Goal: Communication & Community: Participate in discussion

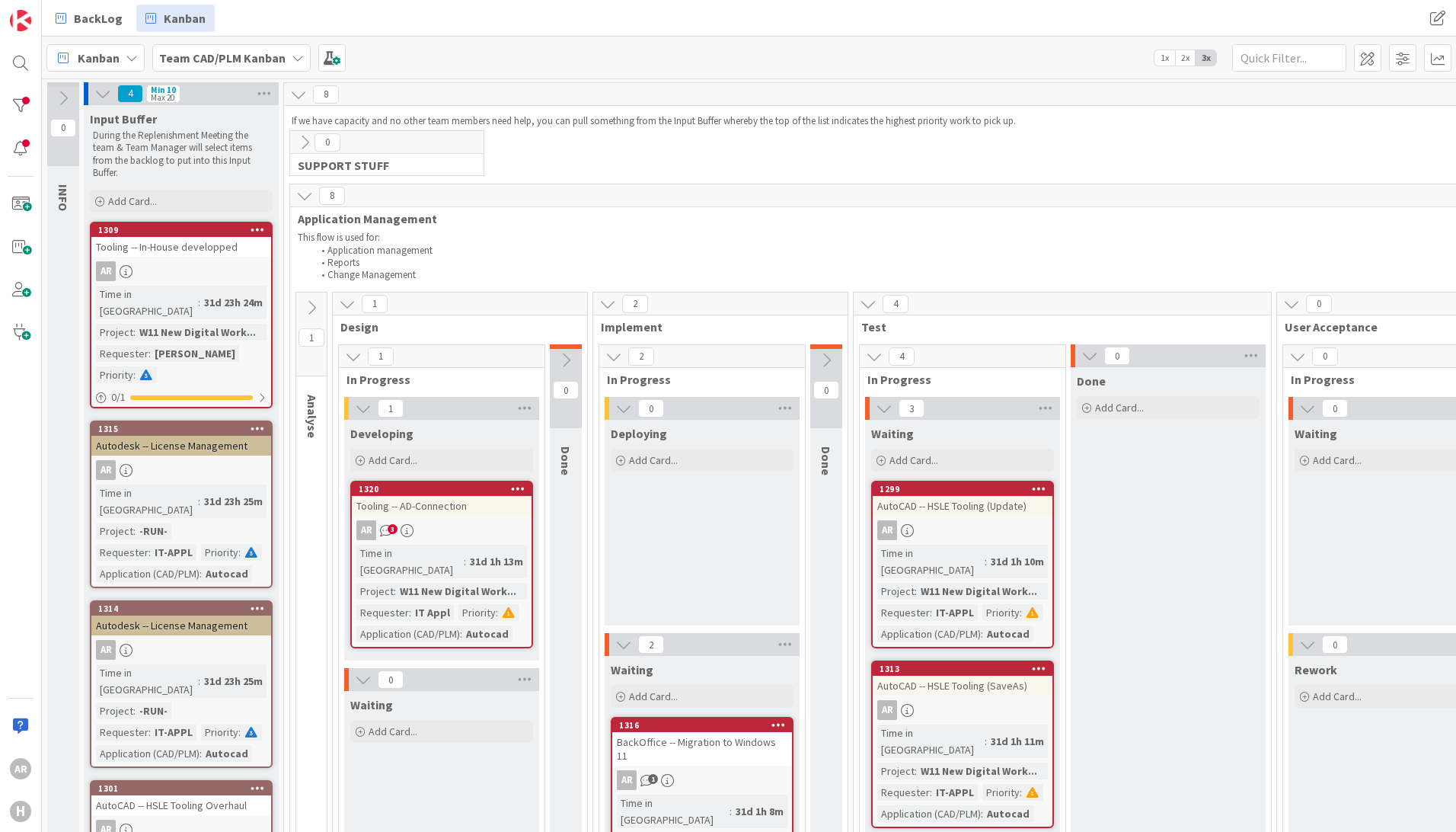
click at [726, 239] on p "This flow is used for:" at bounding box center [1351, 238] width 2108 height 12
click at [207, 436] on div "Autodesk -- License Management" at bounding box center [180, 445] width 180 height 20
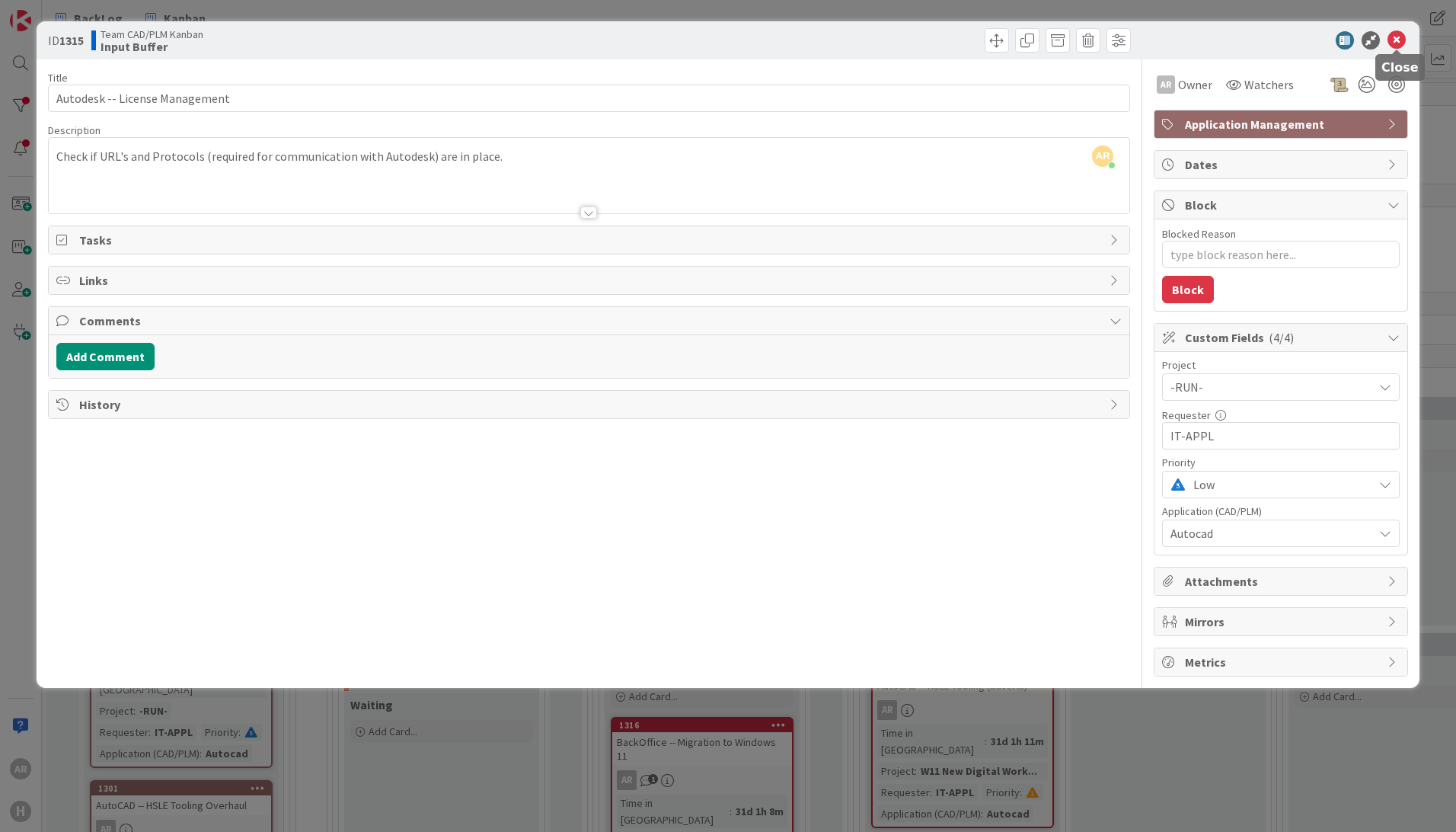
click at [1401, 36] on icon at bounding box center [1396, 40] width 18 height 18
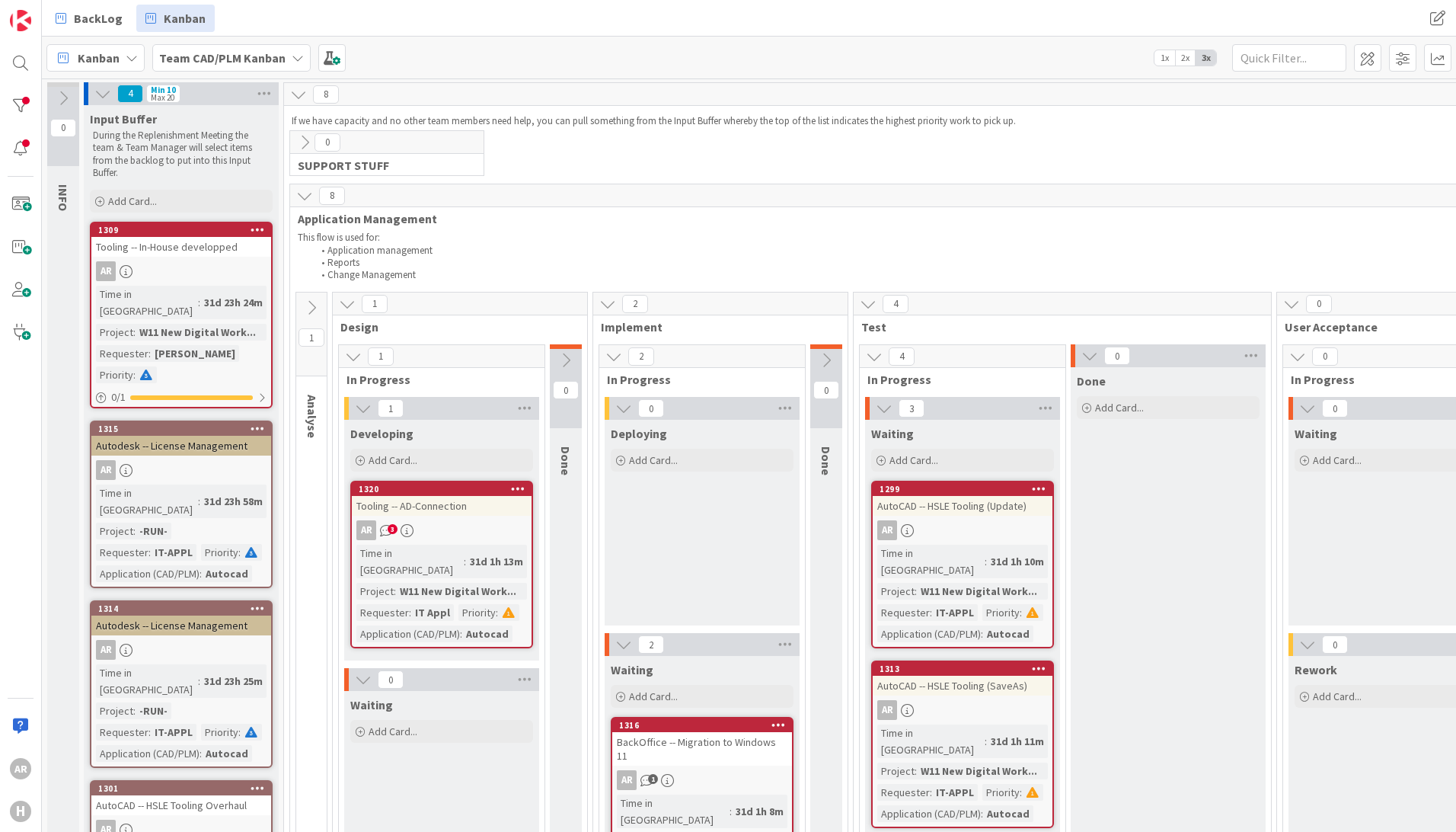
click at [201, 616] on div "Autodesk -- License Management" at bounding box center [180, 626] width 180 height 20
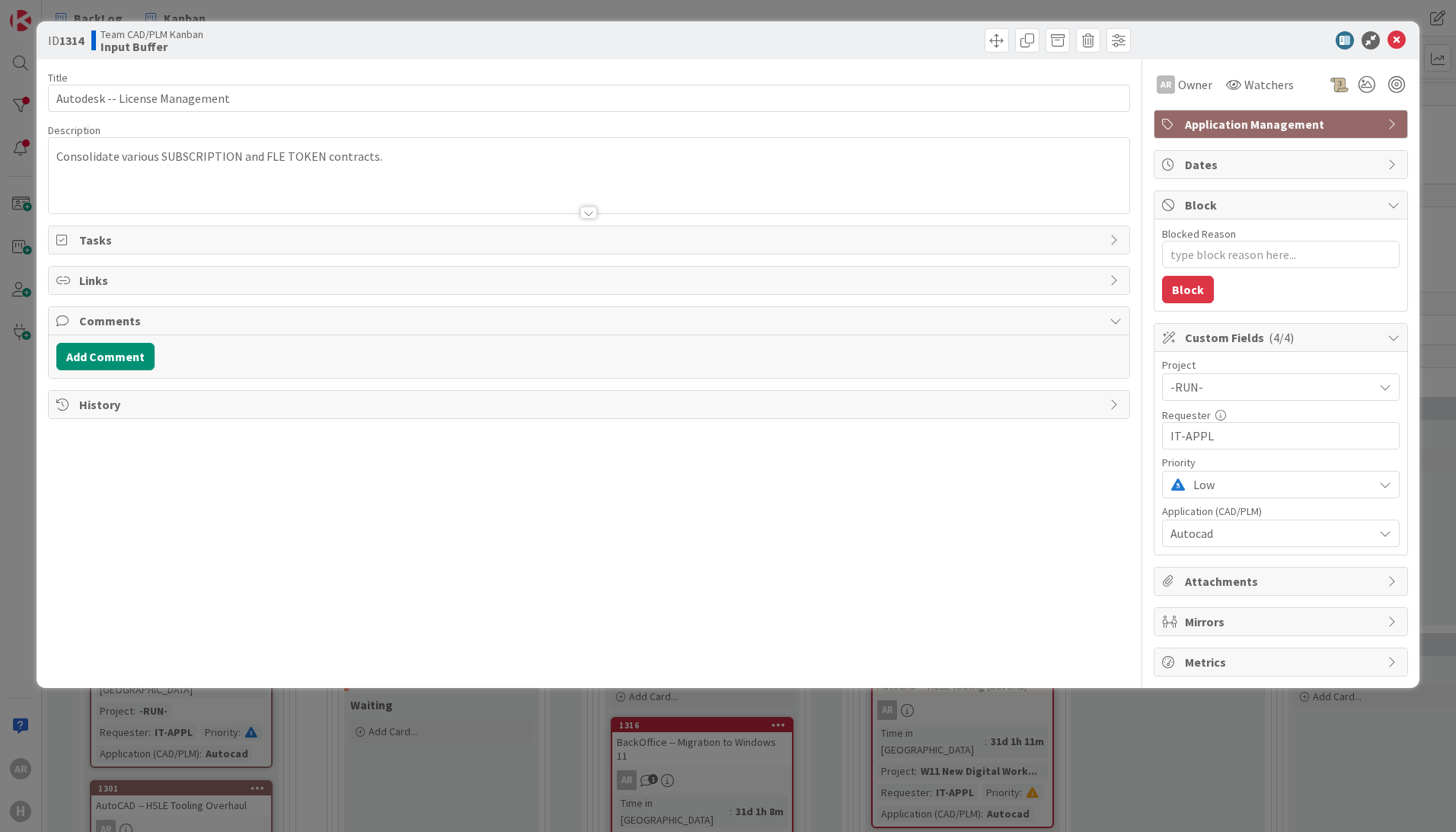
type textarea "x"
click at [104, 357] on button "Add Comment" at bounding box center [105, 357] width 98 height 28
drag, startPoint x: 140, startPoint y: 403, endPoint x: 160, endPoint y: 402, distance: 20.0
click at [142, 403] on p "All contract" at bounding box center [589, 406] width 1052 height 17
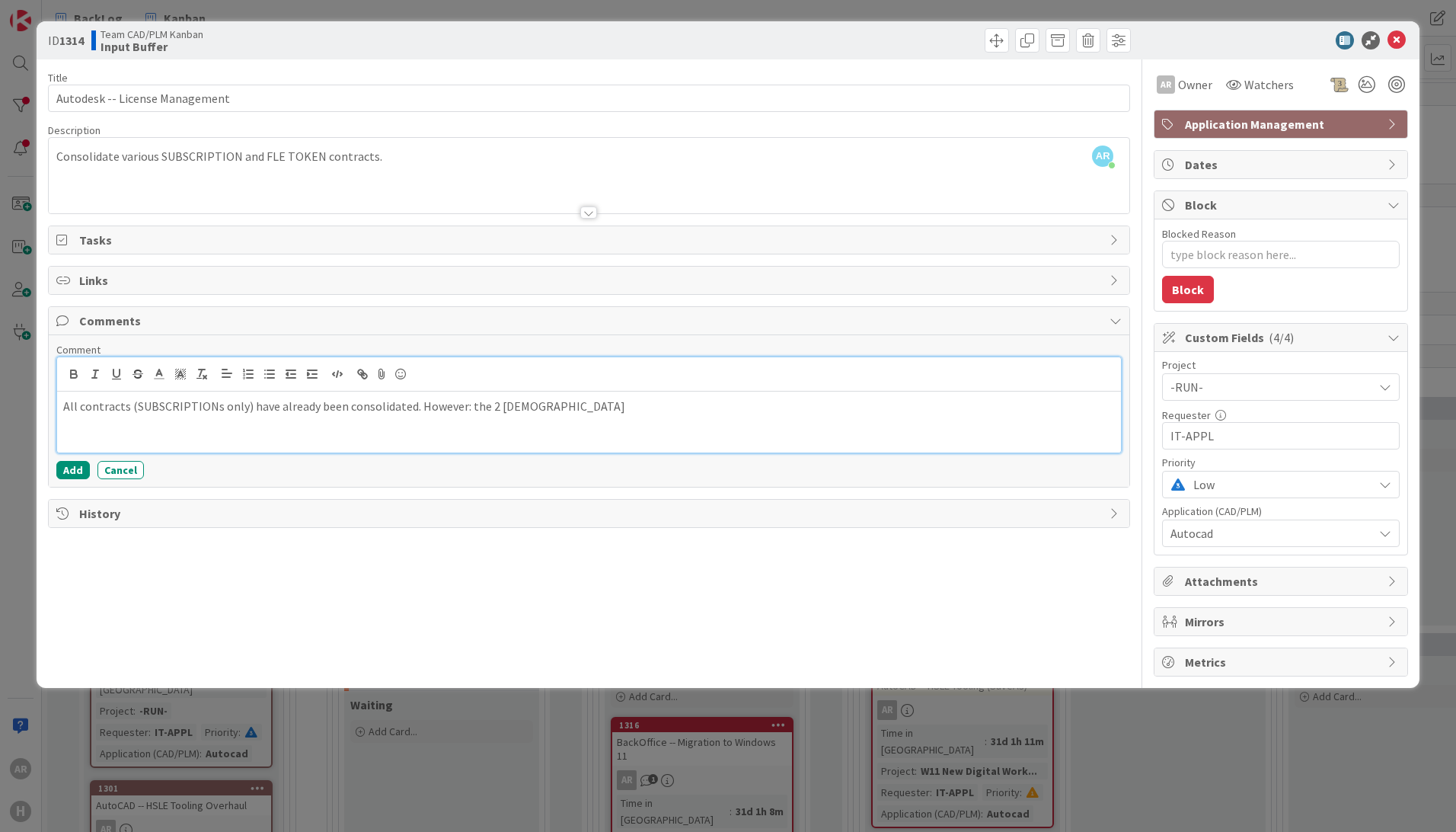
click at [82, 403] on p "All contracts (SUBSCRIPTIONs only) have already been consolidated. However: the…" at bounding box center [589, 406] width 1052 height 17
drag, startPoint x: 416, startPoint y: 409, endPoint x: 559, endPoint y: 407, distance: 143.0
click at [427, 408] on p "All 7 contracts (SUBSCRIPTIONs only) have already been consolidated. However: t…" at bounding box center [589, 406] width 1052 height 17
click at [444, 429] on p "However, the consolidation is not visible Yet) in the Autodesk Portal." at bounding box center [589, 424] width 1052 height 17
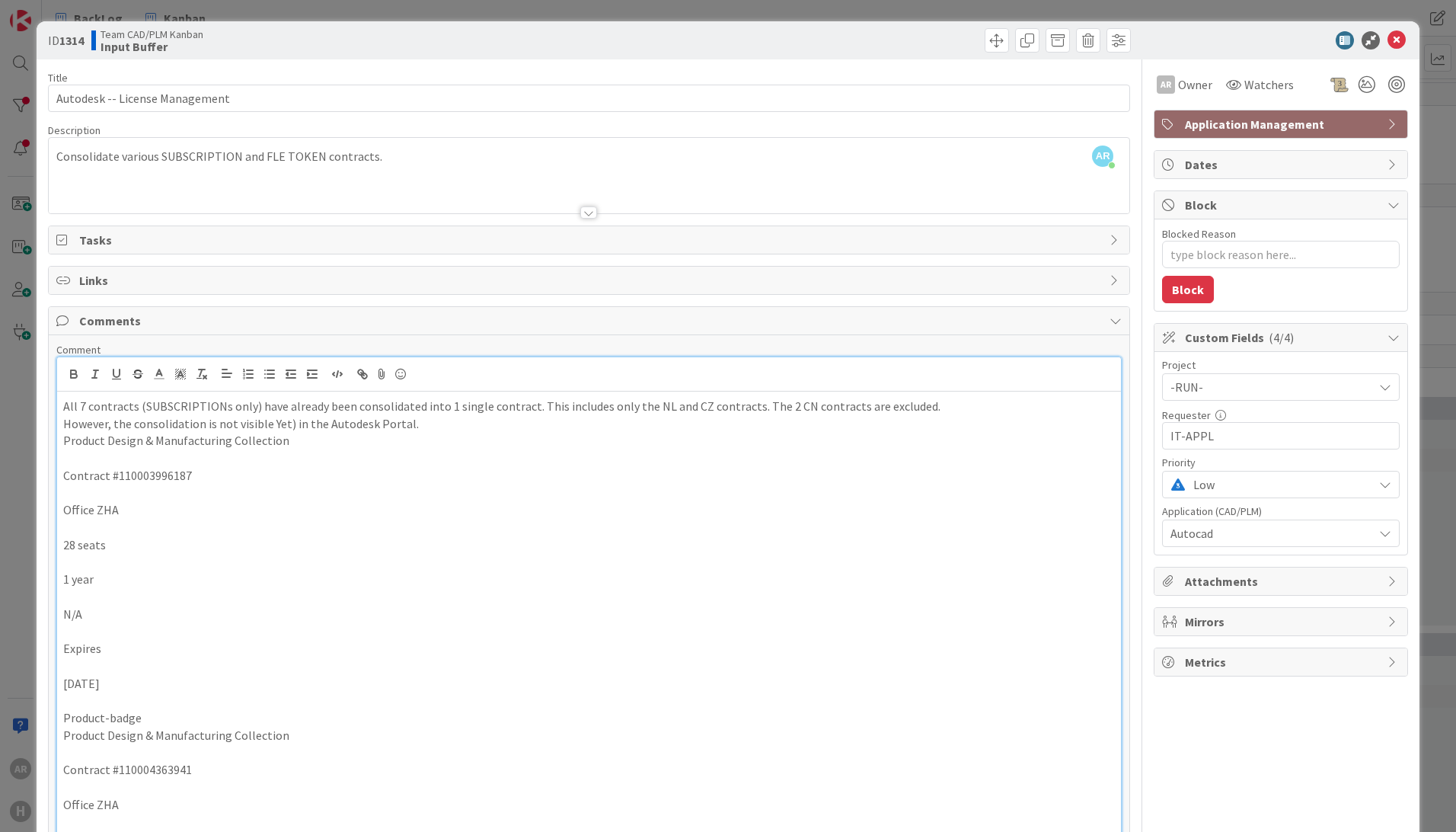
scroll to position [154, 0]
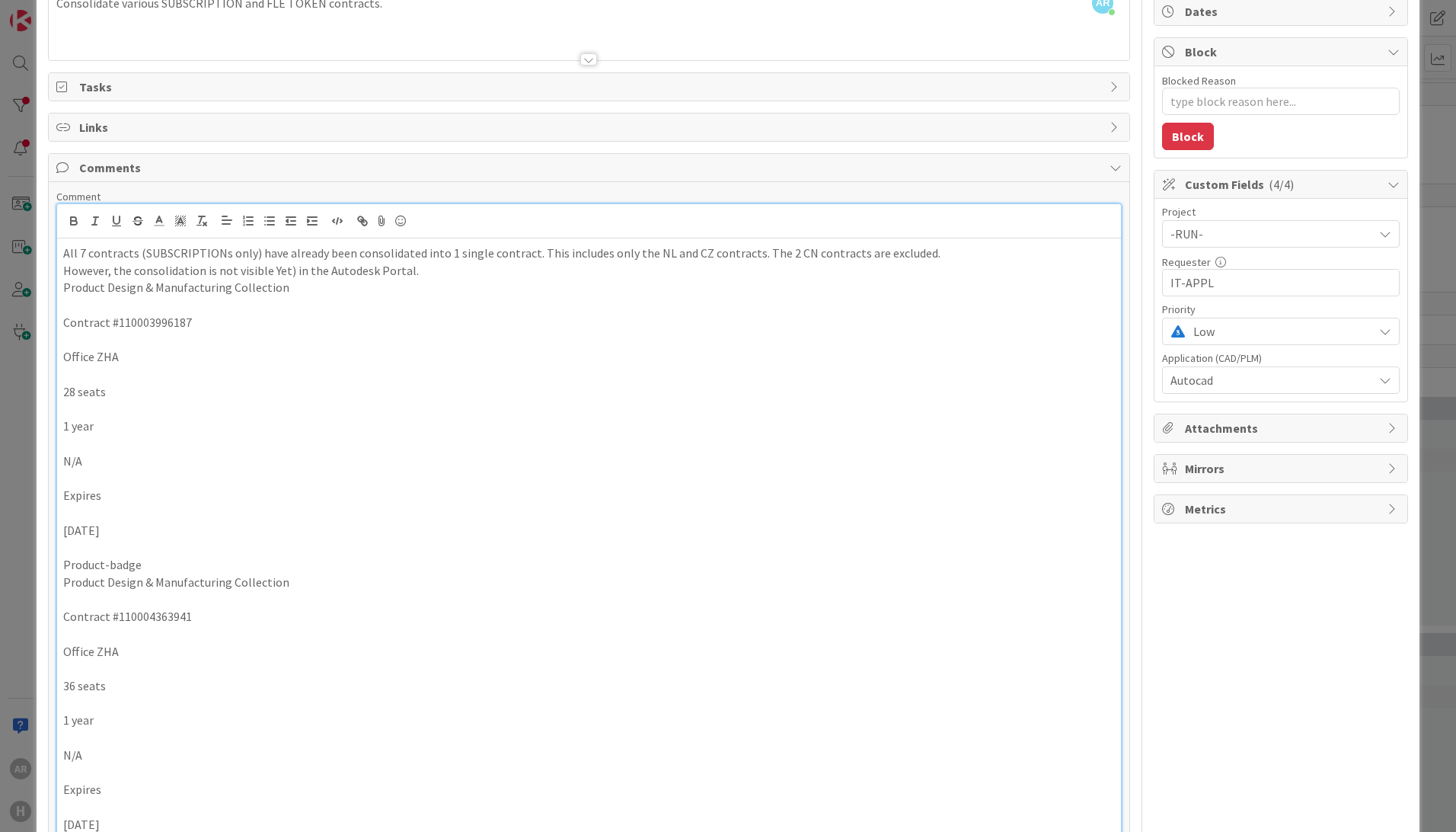
click at [316, 323] on p "Contract #110003996187" at bounding box center [589, 323] width 1052 height 17
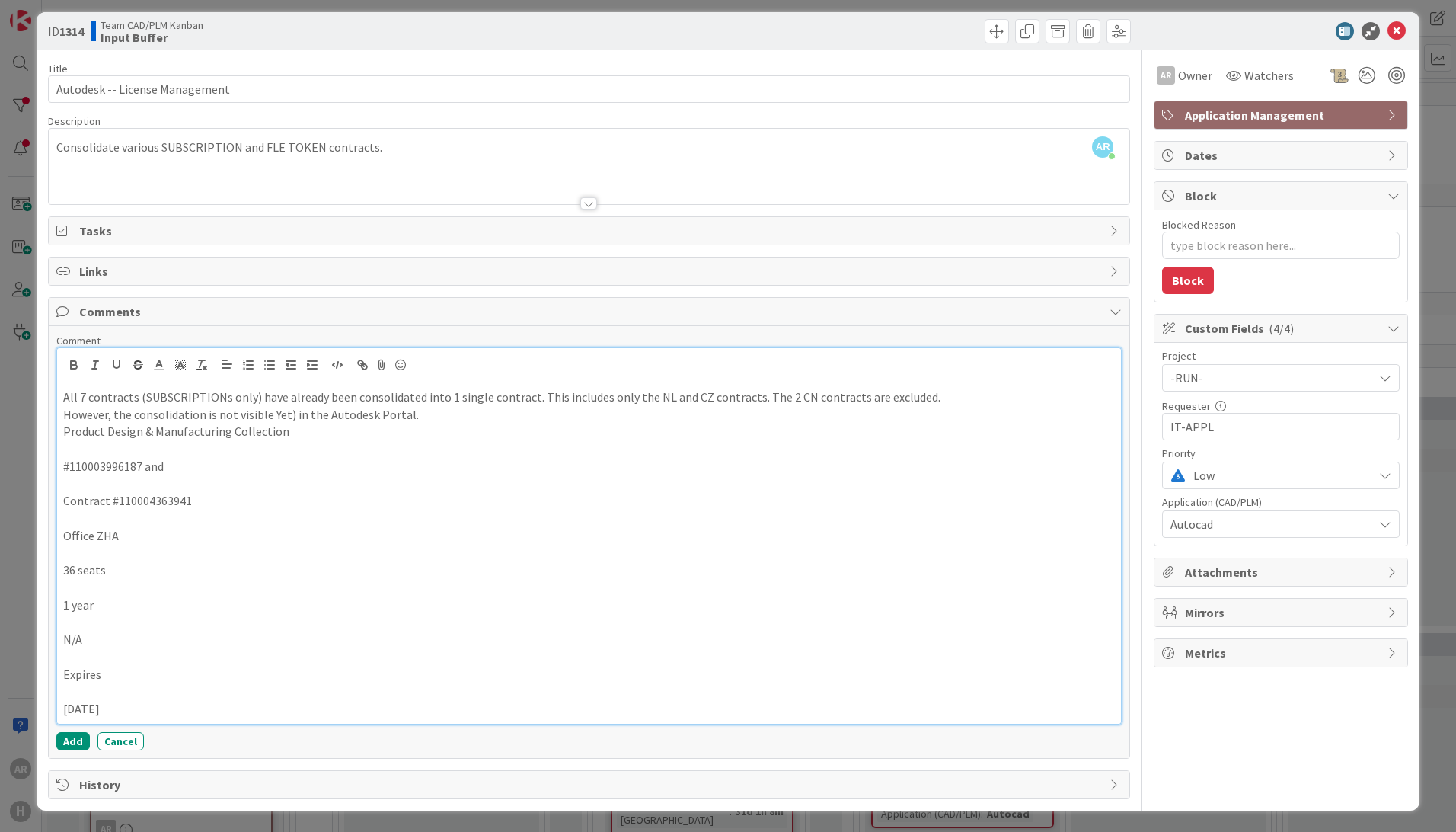
scroll to position [0, 0]
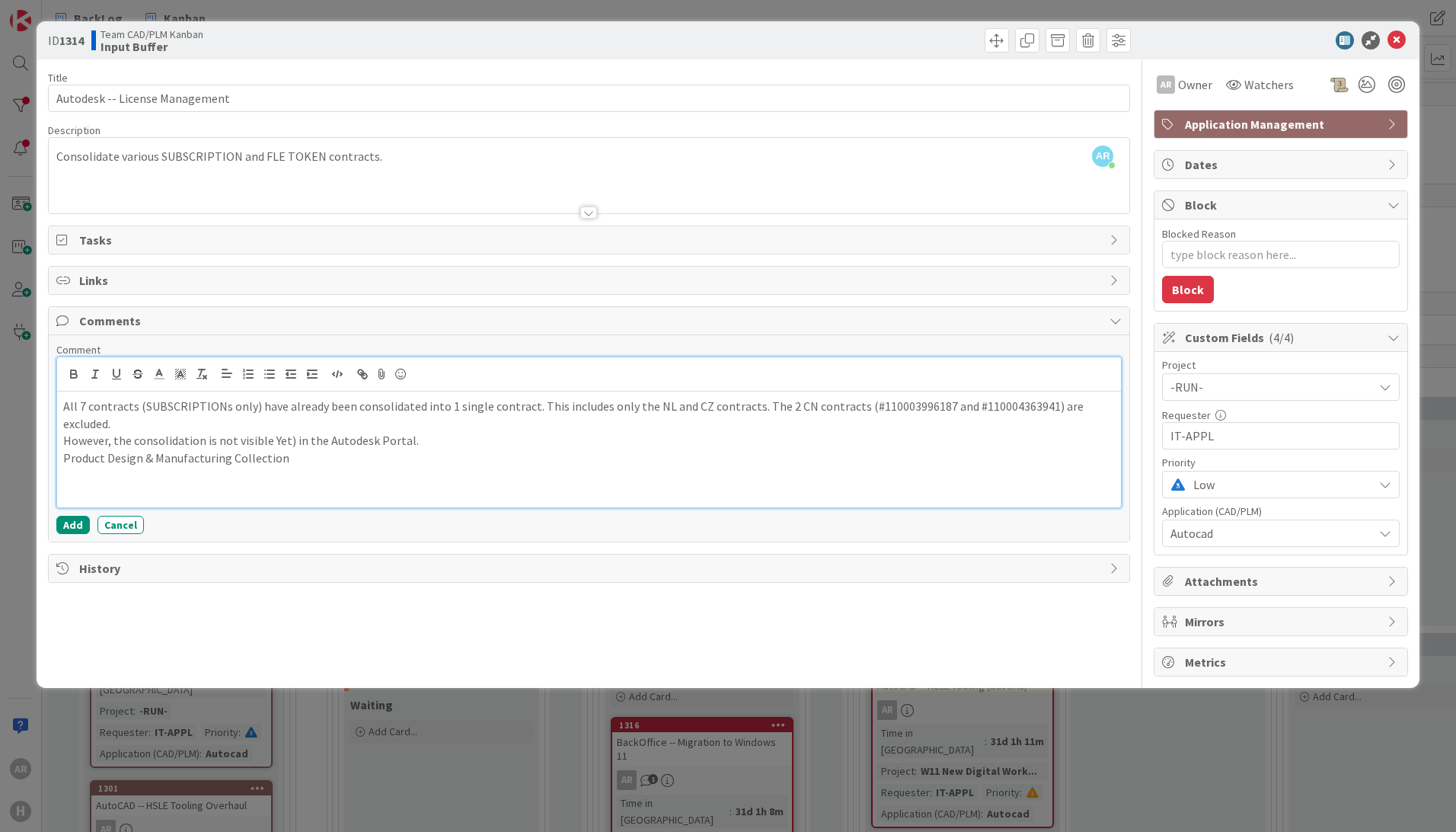
click at [275, 432] on p "However, the consolidation is not visible Yet) in the Autodesk Portal." at bounding box center [589, 441] width 1052 height 17
click at [310, 449] on p "Product Design & Manufacturing Collection" at bounding box center [589, 458] width 1052 height 17
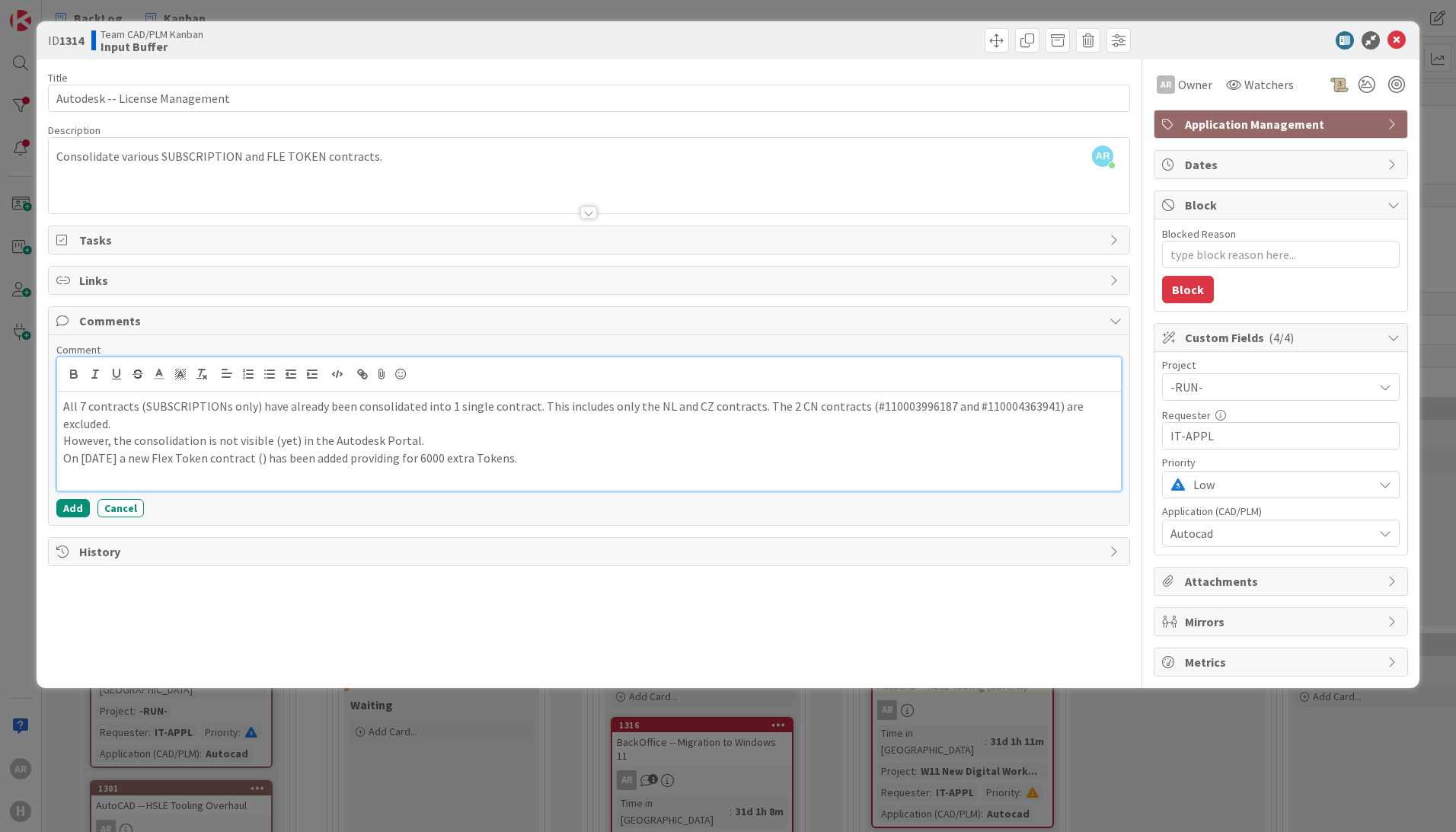
drag, startPoint x: 285, startPoint y: 436, endPoint x: 330, endPoint y: 437, distance: 45.0
click at [285, 449] on p "On [DATE] a new Flex Token contract () has been added providing for 6000 extra …" at bounding box center [589, 458] width 1052 height 17
click at [139, 409] on p "All 7 contracts (SUBSCRIPTIONs only) have already been consolidated into 1 sing…" at bounding box center [589, 415] width 1052 height 35
click at [348, 455] on span "75517810212153" at bounding box center [305, 458] width 85 height 16
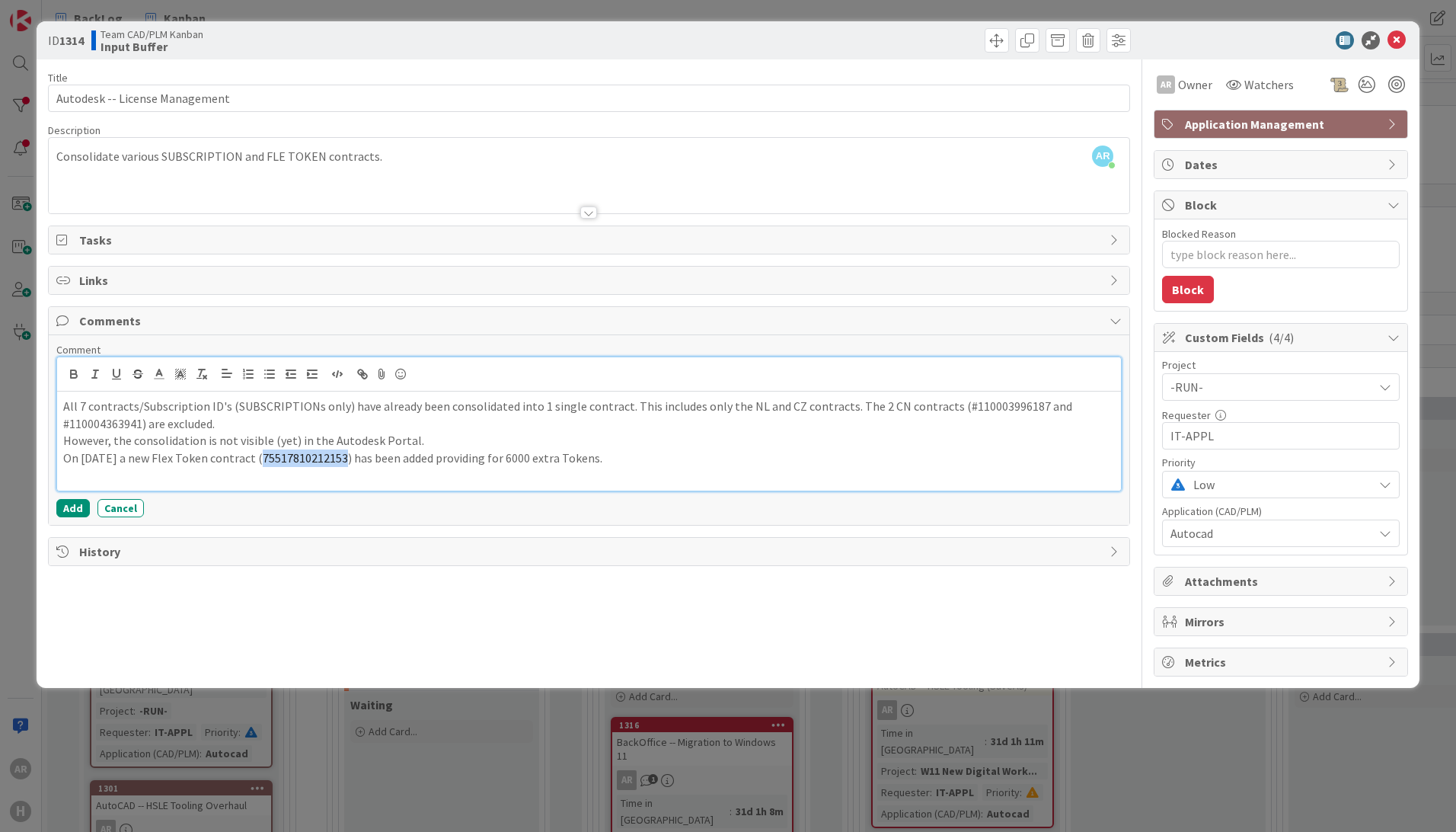
drag, startPoint x: 278, startPoint y: 458, endPoint x: 373, endPoint y: 458, distance: 95.0
click at [373, 458] on p "On [DATE] a new Flex Token contract ( 75517810212153 ) has been added providing…" at bounding box center [589, 458] width 1052 height 17
copy p "( 75517810212153 )"
drag, startPoint x: 277, startPoint y: 455, endPoint x: 310, endPoint y: 455, distance: 33.0
click at [277, 455] on p "On [DATE] a new Flex Token contract ( 75517810212153 ) has been added providing…" at bounding box center [589, 458] width 1052 height 17
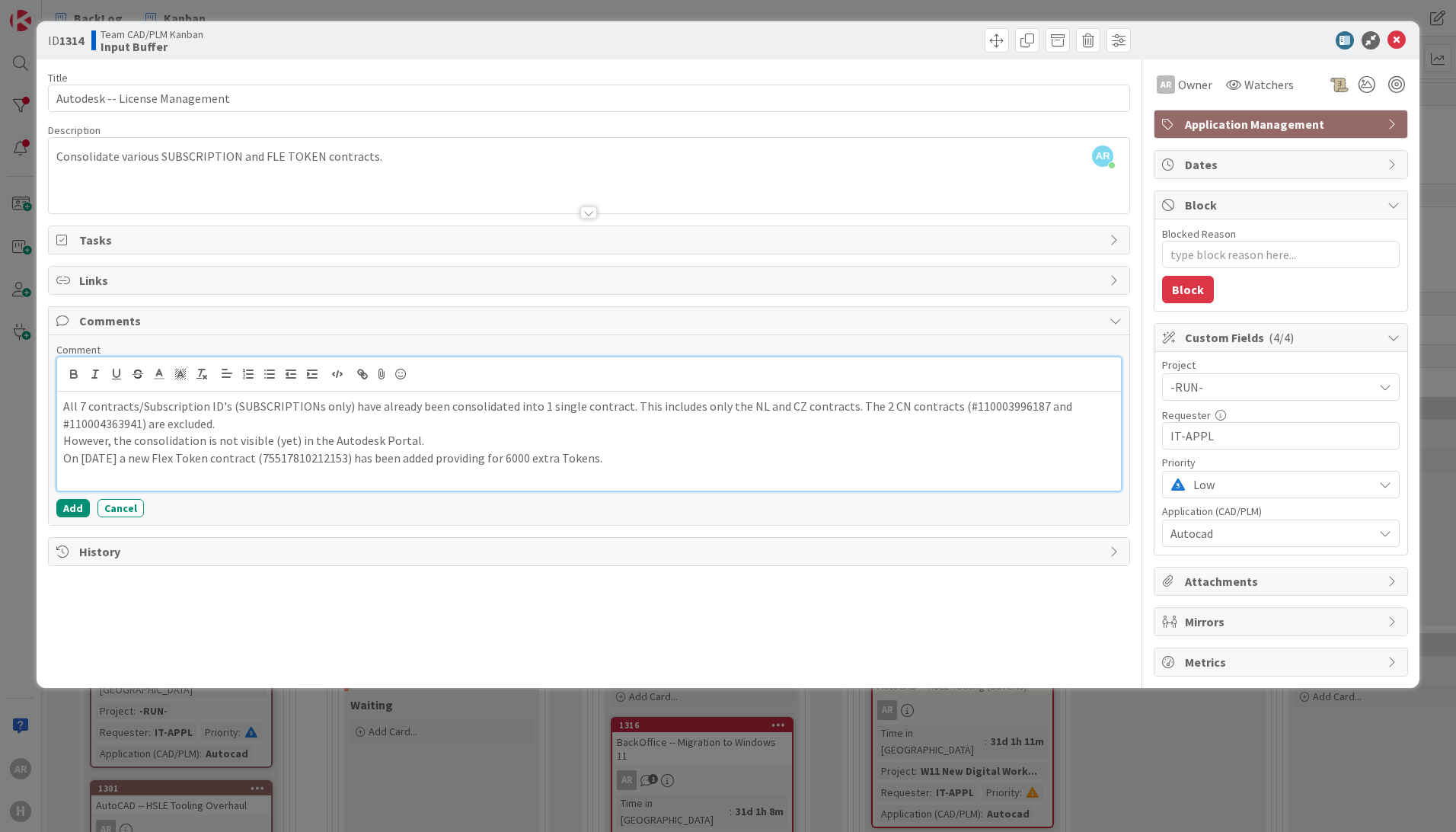
click at [172, 409] on p "All 7 contracts/Subscription ID's (SUBSCRIPTIONs only) have already been consol…" at bounding box center [589, 415] width 1052 height 35
copy p "Subscription ID"
click at [728, 459] on p "On [DATE] a new Flex Token contract/Subscription ID (75517810212153) has been a…" at bounding box center [589, 458] width 1052 height 17
drag, startPoint x: 64, startPoint y: 408, endPoint x: 719, endPoint y: 476, distance: 658.5
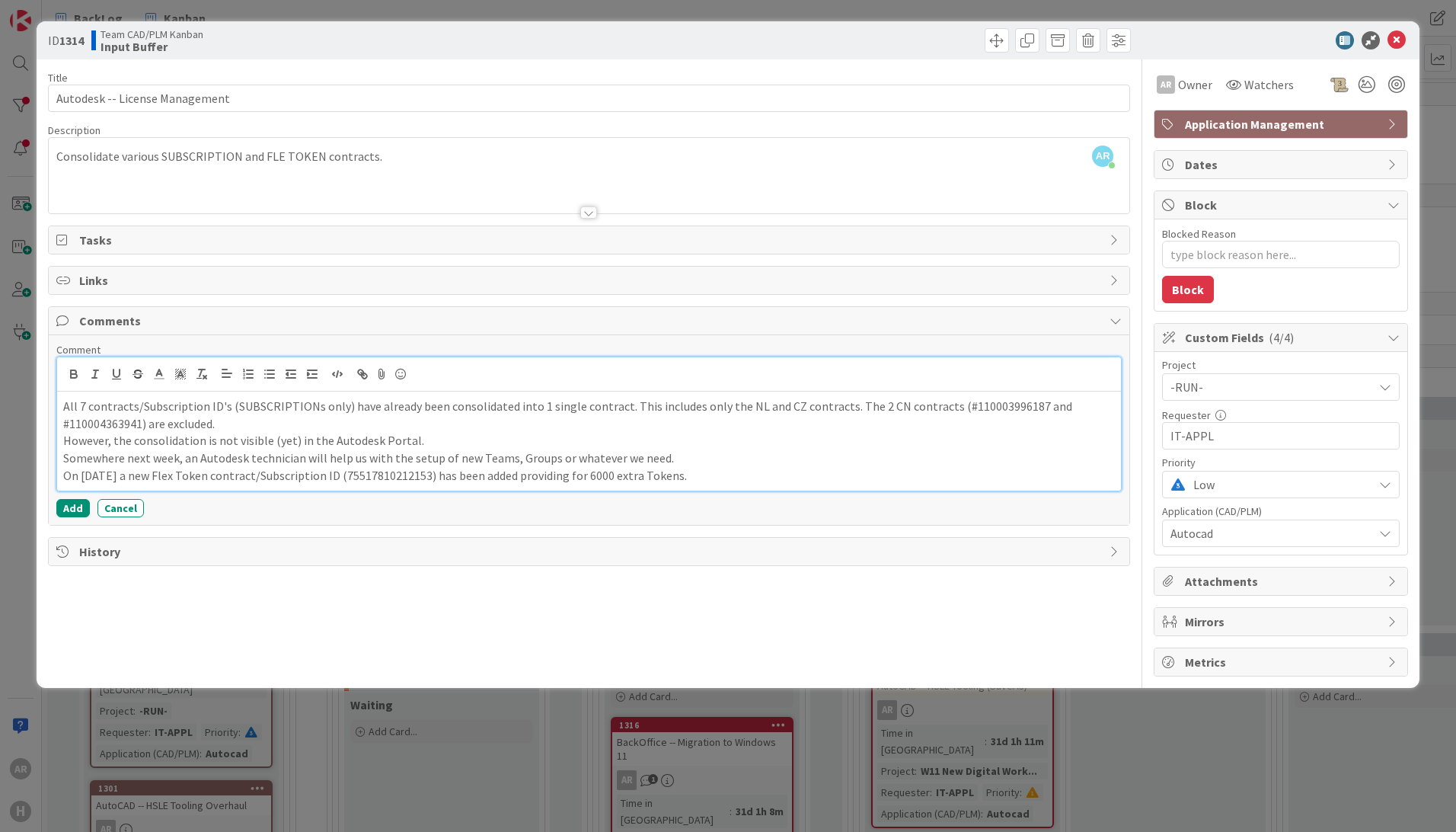
click at [719, 476] on div "All 7 contracts/Subscription ID's (SUBSCRIPTIONs only) have already been consol…" at bounding box center [589, 441] width 1064 height 99
copy div "All 7 contracts/Subscription ID's (SUBSCRIPTIONs only) have already been consol…"
click at [717, 479] on p "On [DATE] a new Flex Token contract/Subscription ID (75517810212153) has been a…" at bounding box center [589, 475] width 1052 height 17
click at [280, 155] on div "AR [PERSON_NAME] joined 41 m ago Consolidate various SUBSCRIPTION and FLE TOKEN…" at bounding box center [589, 175] width 1081 height 75
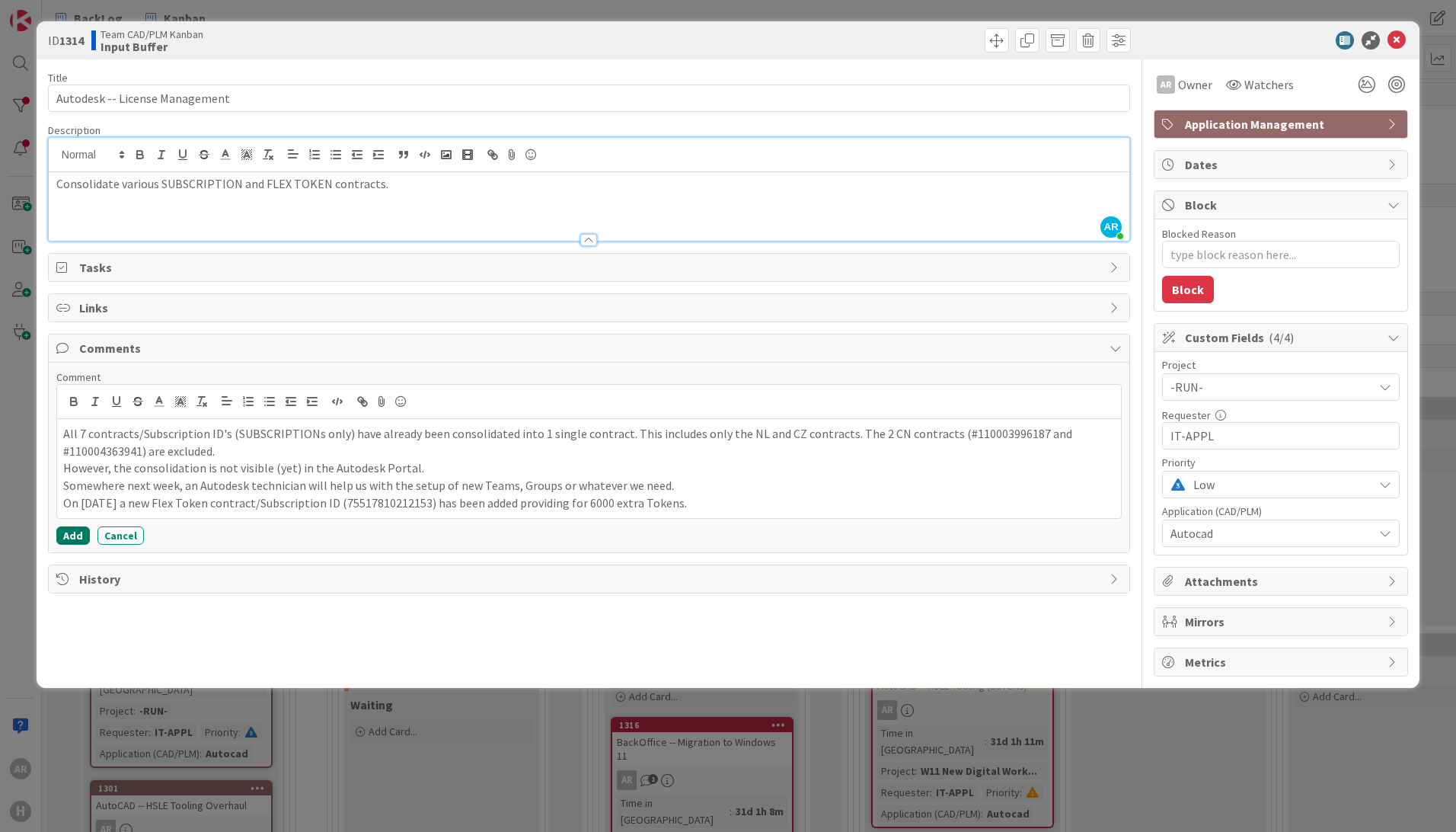
click at [71, 533] on button "Add" at bounding box center [73, 535] width 34 height 18
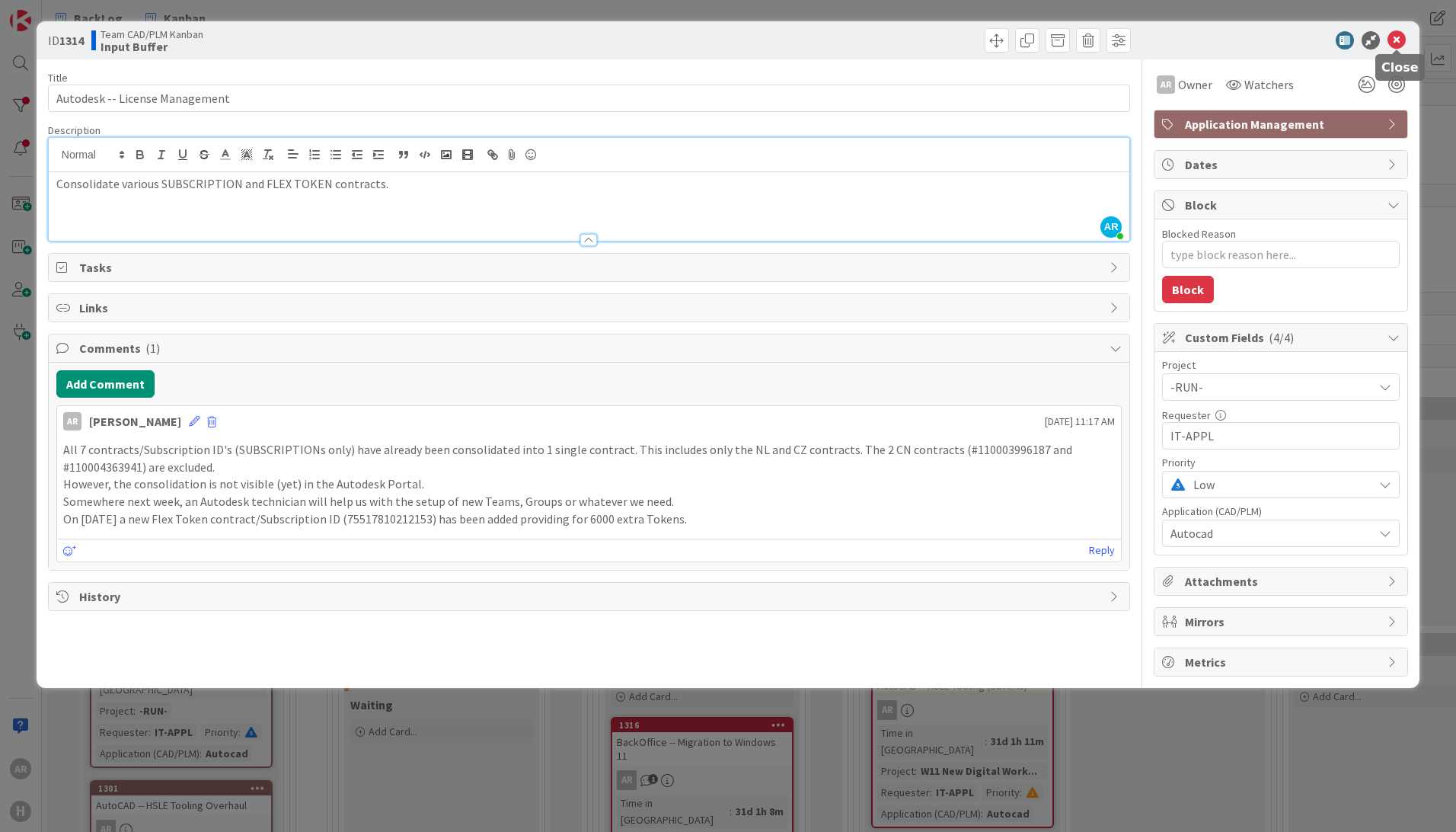
click at [1399, 39] on icon at bounding box center [1396, 40] width 18 height 18
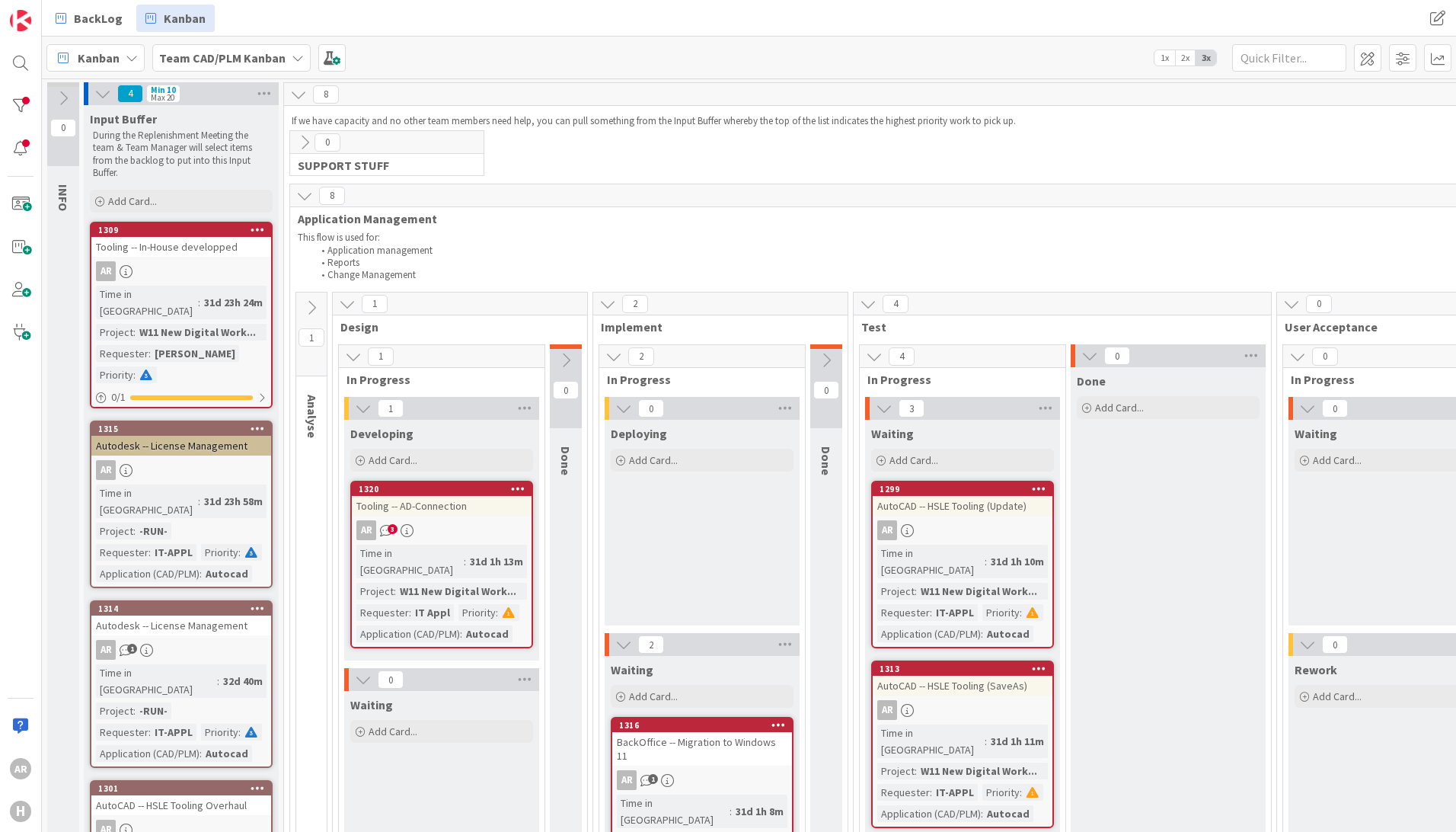
click at [214, 616] on div "Autodesk -- License Management" at bounding box center [180, 626] width 180 height 20
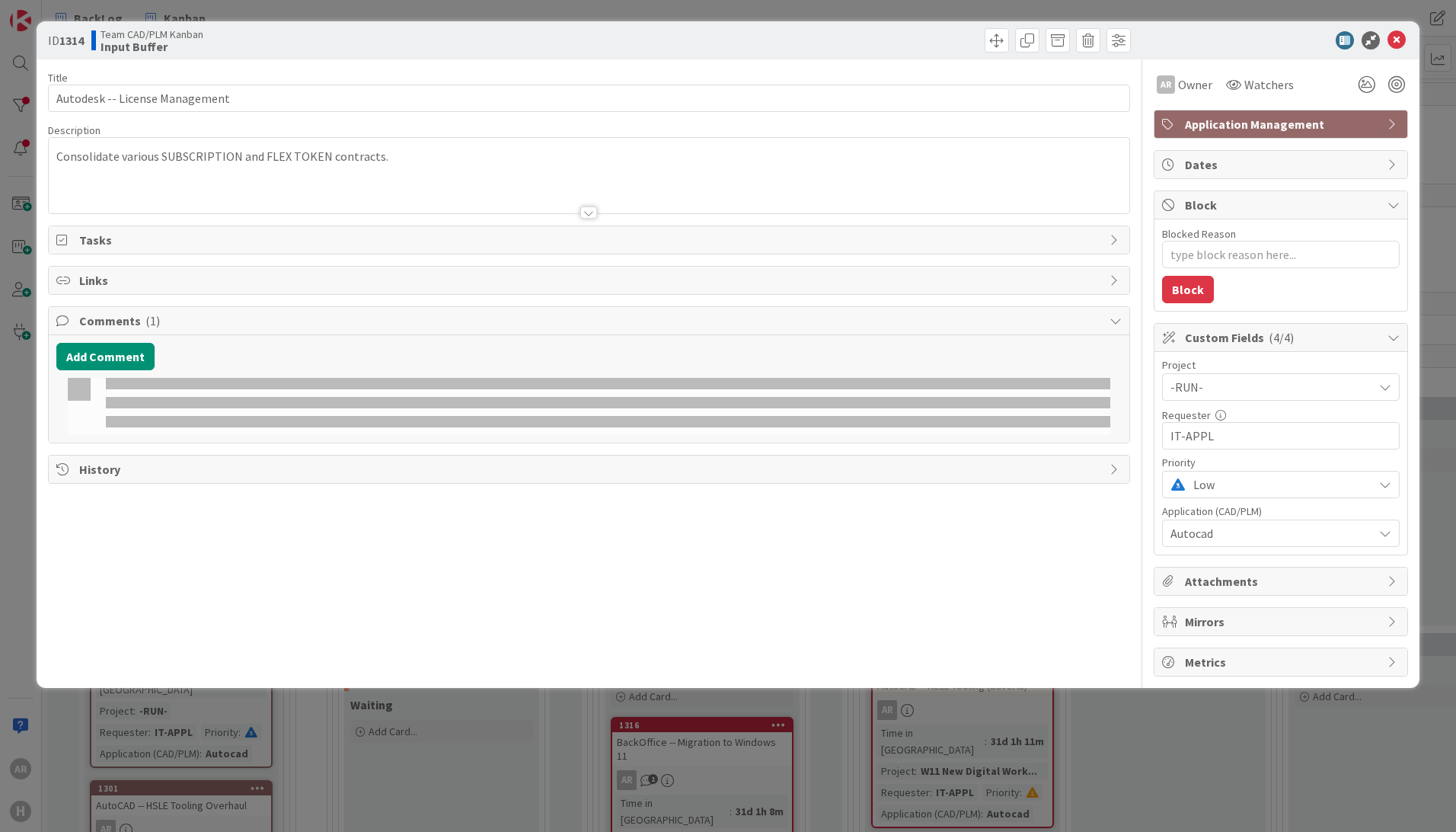
type textarea "x"
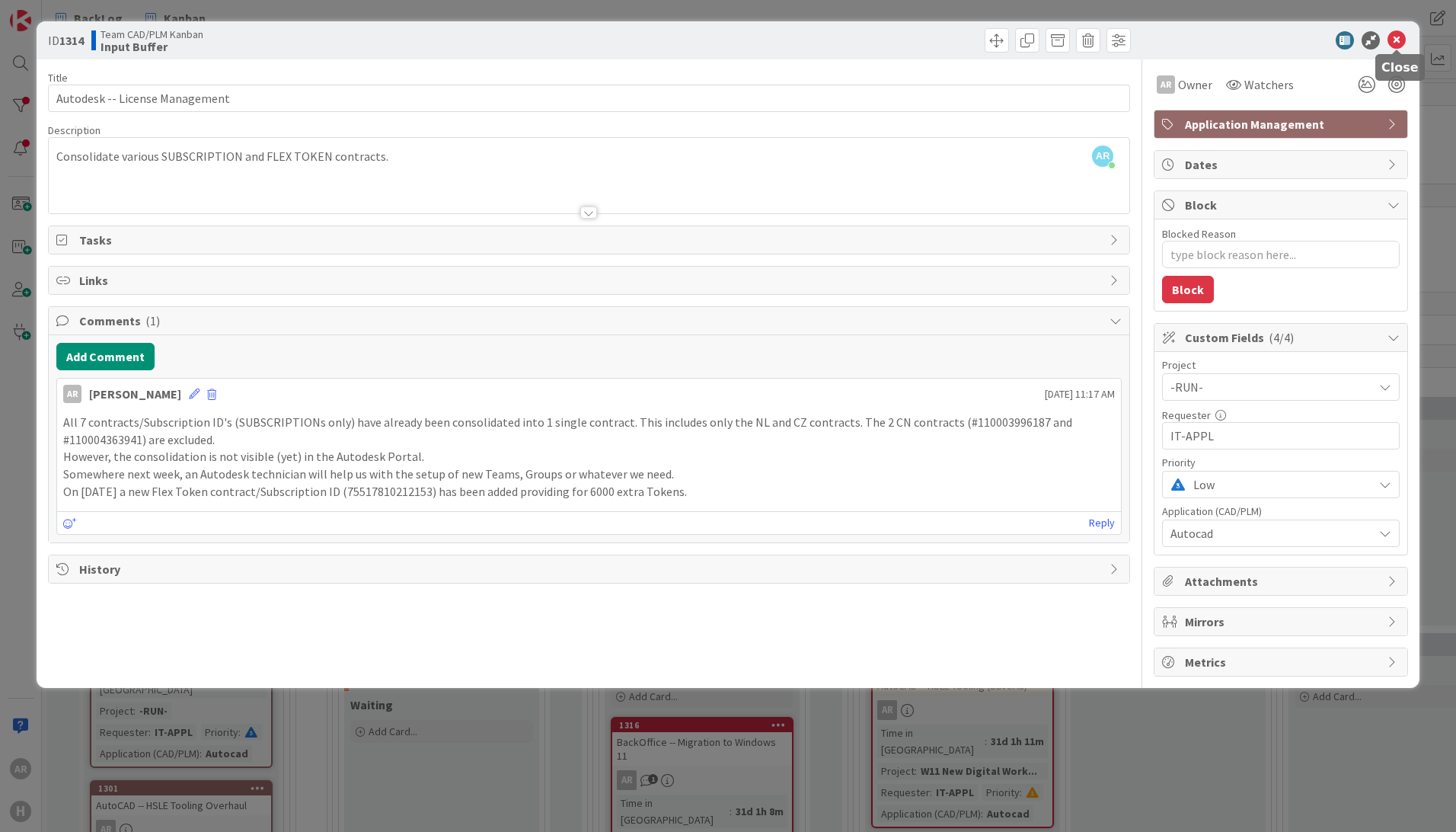
click at [1397, 41] on icon at bounding box center [1396, 40] width 18 height 18
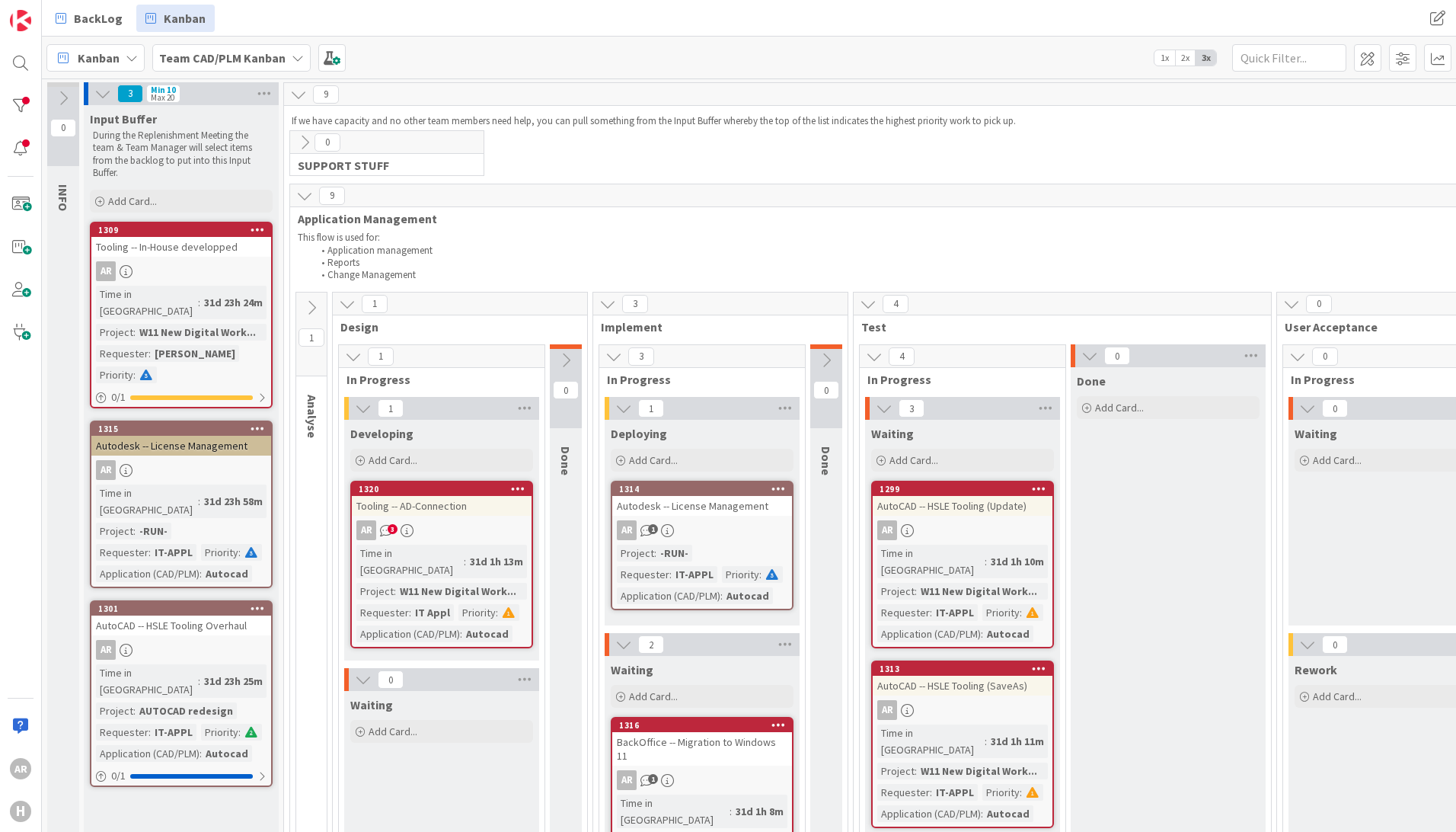
click at [1092, 353] on icon at bounding box center [1089, 355] width 16 height 16
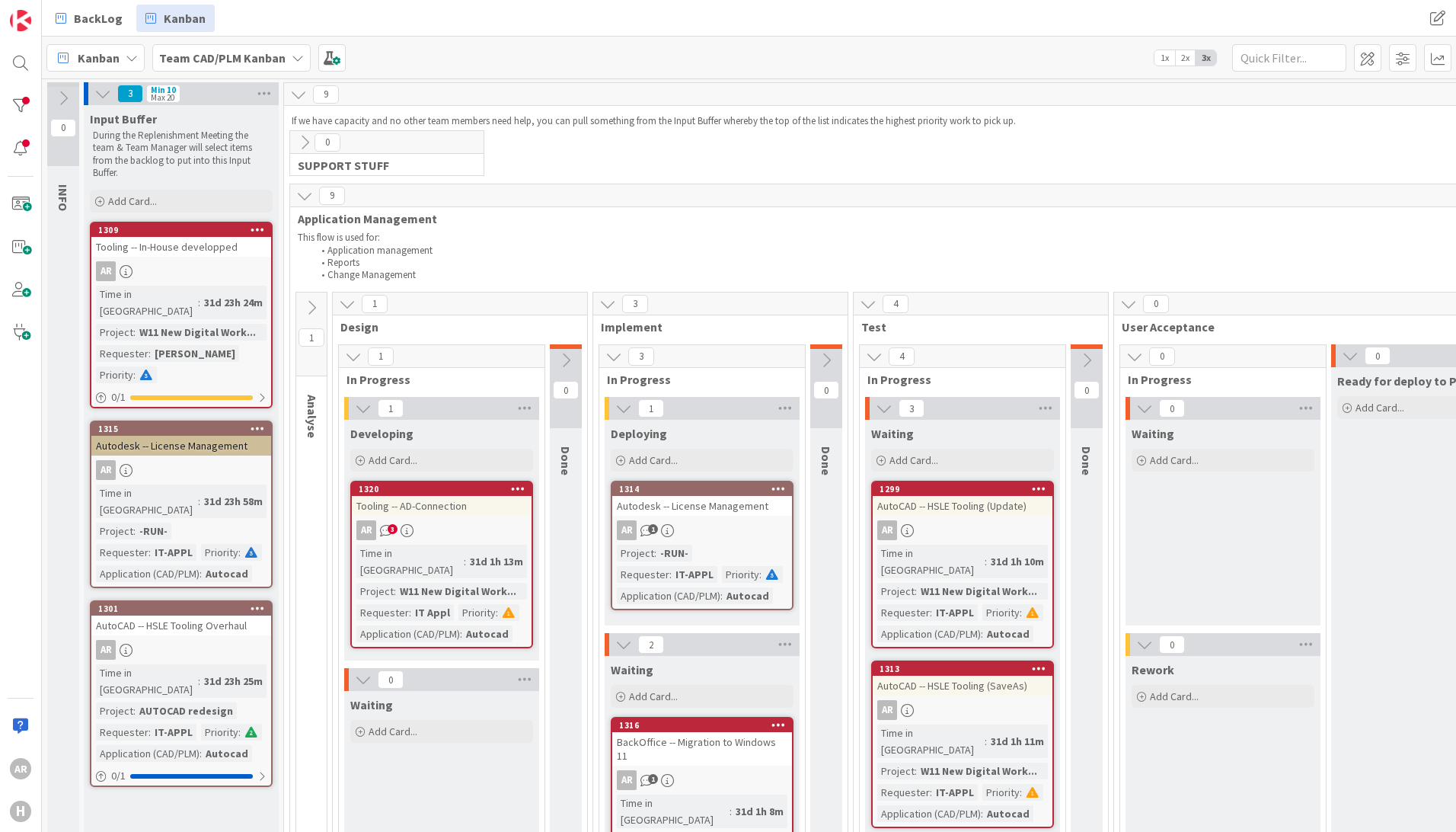
click at [1348, 356] on icon at bounding box center [1349, 355] width 16 height 16
